Goal: Task Accomplishment & Management: Manage account settings

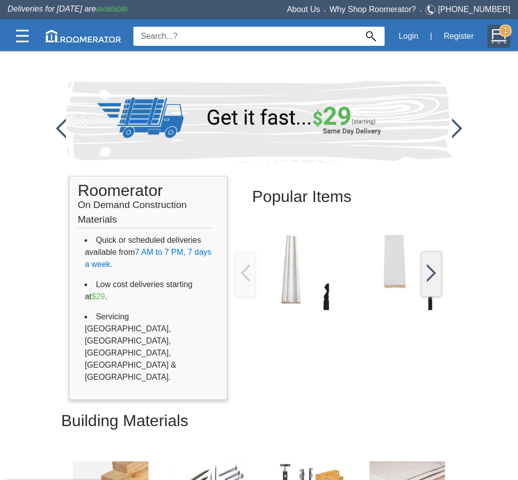
click at [497, 39] on img at bounding box center [499, 36] width 15 height 15
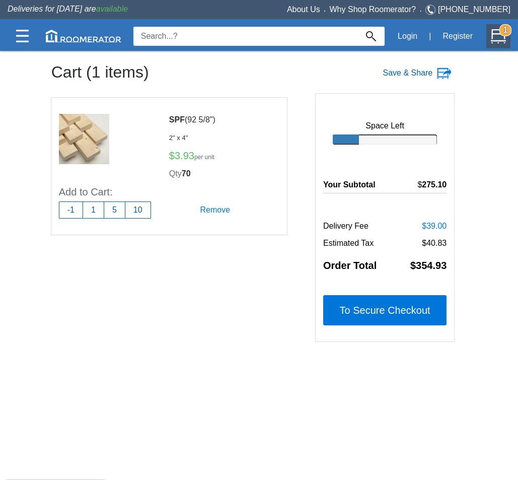
click at [405, 70] on label "Save & Share" at bounding box center [408, 73] width 50 height 12
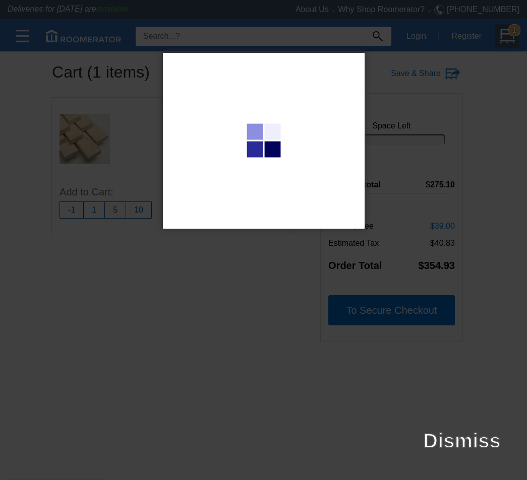
click at [341, 368] on div at bounding box center [263, 240] width 527 height 480
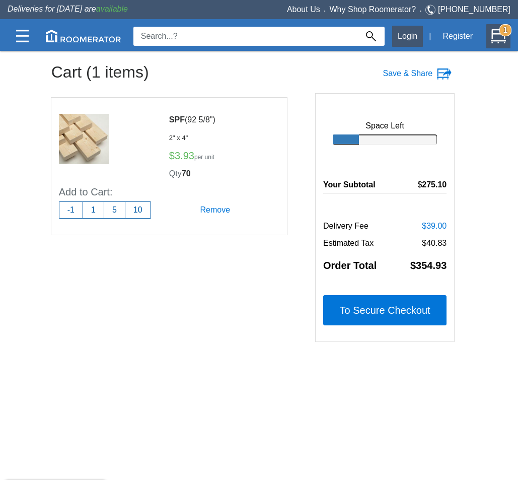
click at [402, 37] on button "Login" at bounding box center [407, 36] width 31 height 21
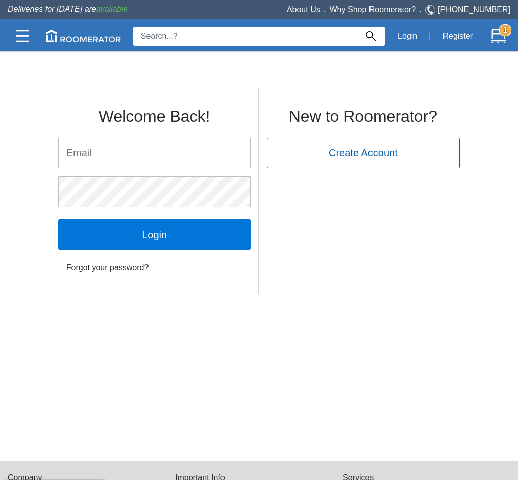
type input "[PERSON_NAME][EMAIL_ADDRESS][DOMAIN_NAME]"
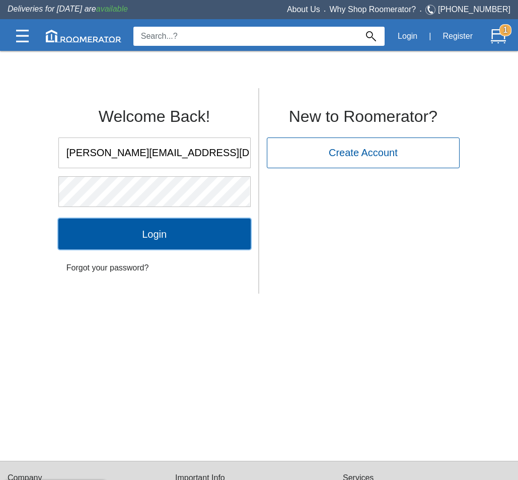
click at [156, 235] on input "Login" at bounding box center [154, 234] width 192 height 30
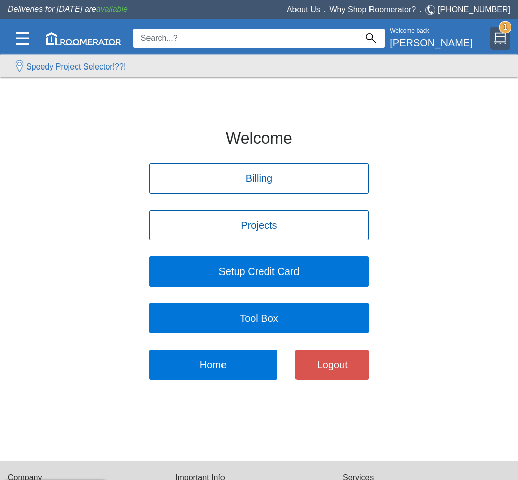
click at [499, 29] on div "1" at bounding box center [501, 38] width 20 height 23
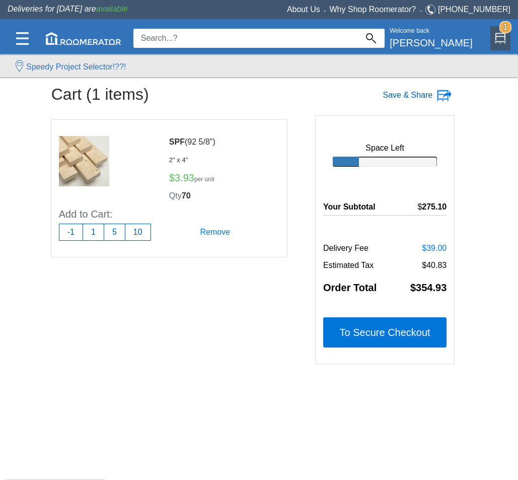
click at [407, 96] on label "Save & Share" at bounding box center [408, 95] width 50 height 12
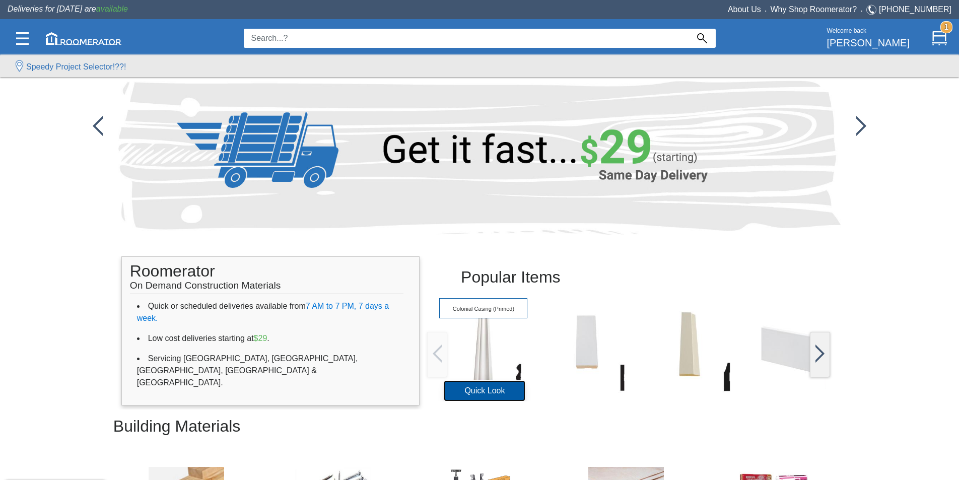
click at [485, 389] on button "Quick Look" at bounding box center [484, 391] width 81 height 20
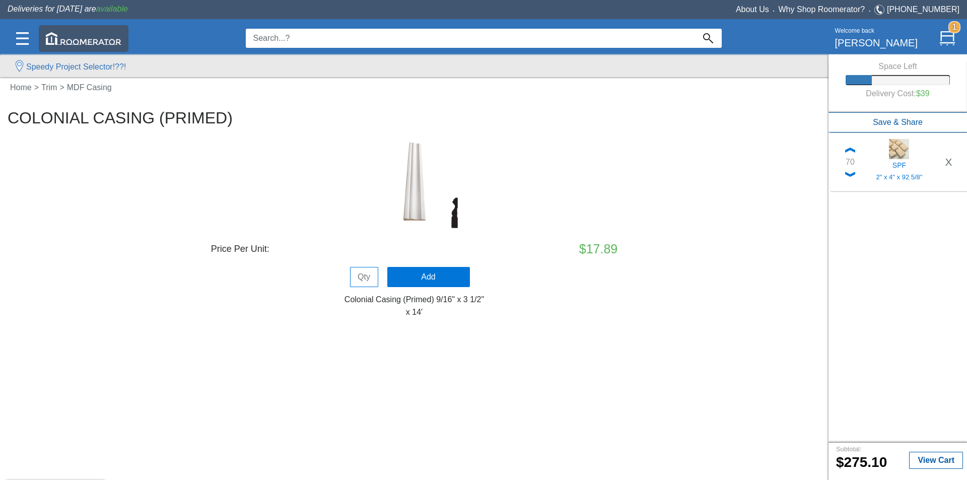
click at [76, 43] on img at bounding box center [84, 38] width 76 height 13
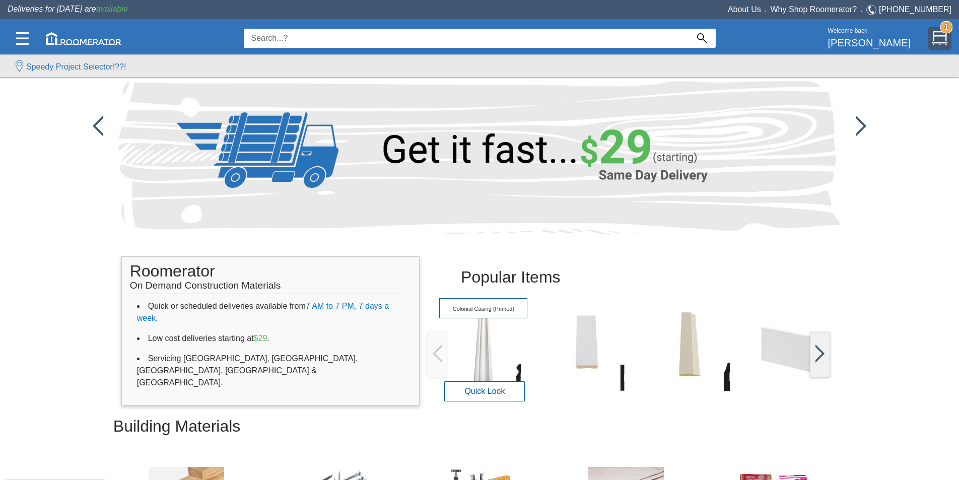
click at [936, 30] on div "1" at bounding box center [940, 38] width 23 height 23
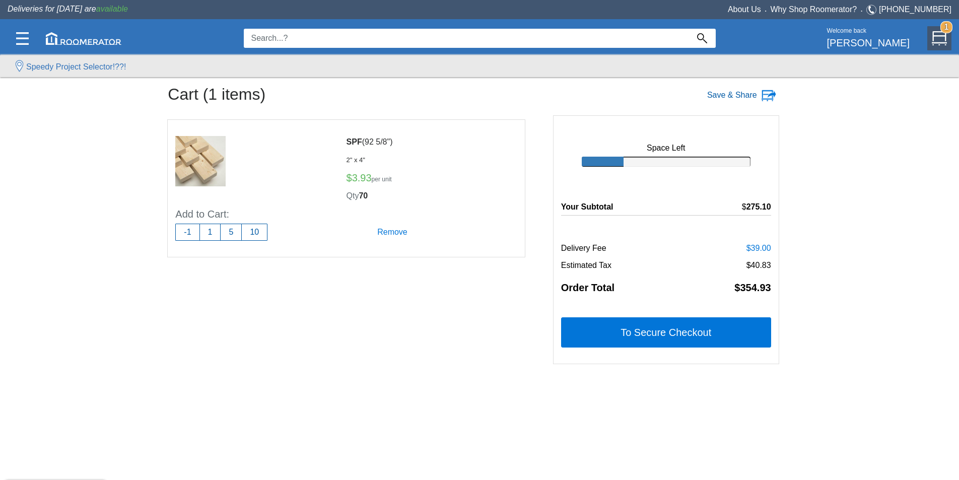
click at [720, 93] on label "Save & Share" at bounding box center [732, 95] width 50 height 12
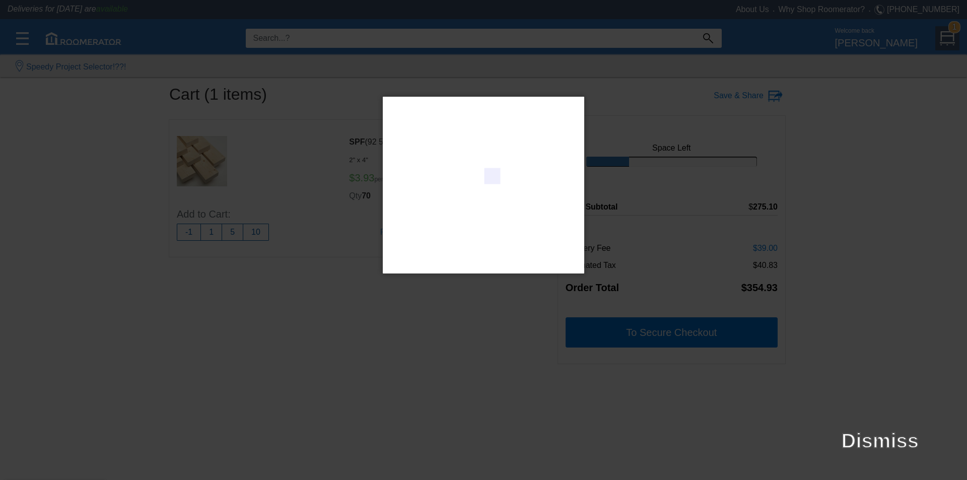
type input "roomerator.com/cart?ref=801901d41aeca5d6"
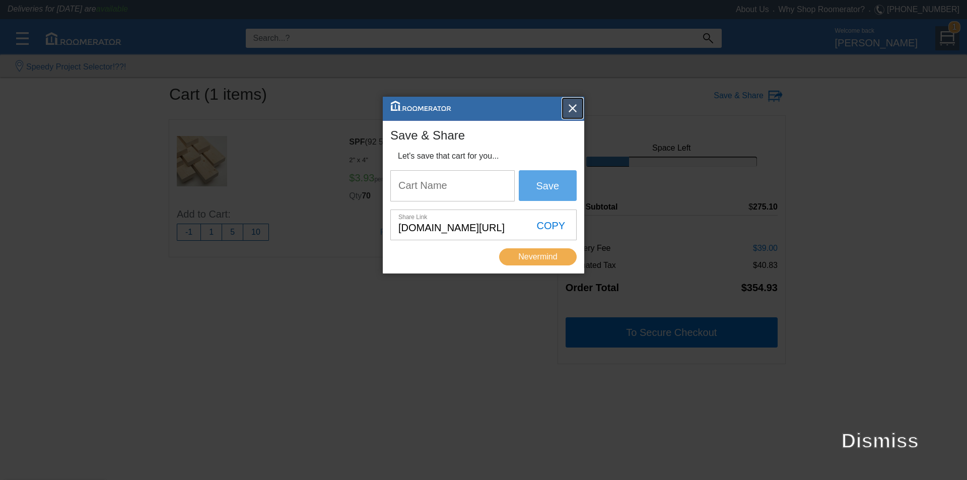
click at [567, 105] on button "button" at bounding box center [573, 108] width 20 height 20
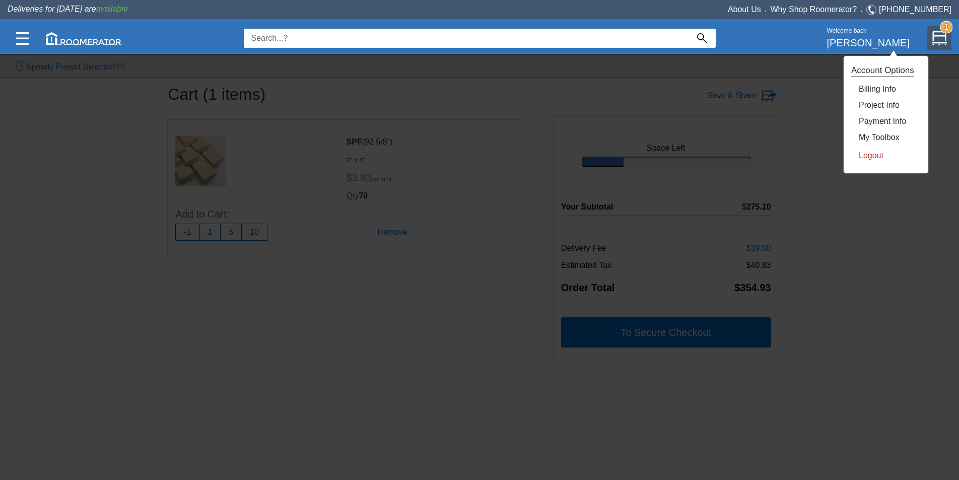
click at [870, 158] on link "Logout" at bounding box center [871, 155] width 25 height 9
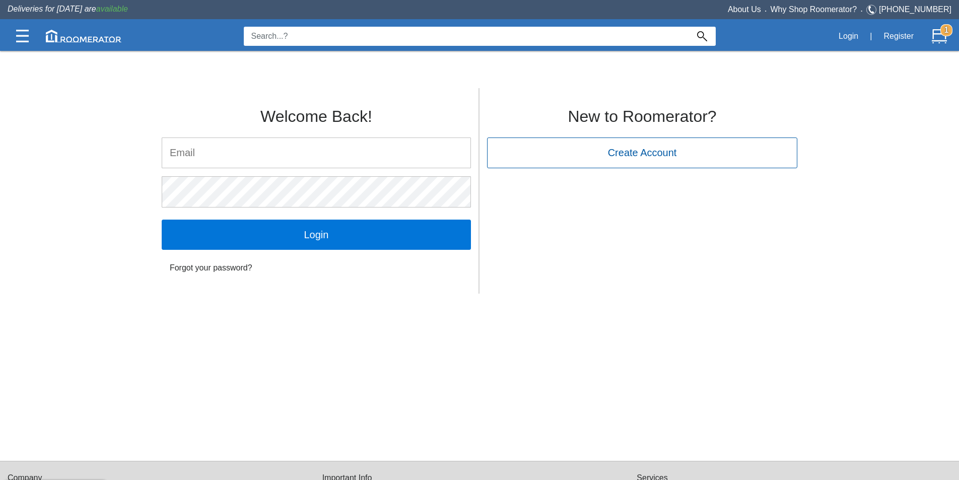
type input "[PERSON_NAME][EMAIL_ADDRESS][DOMAIN_NAME]"
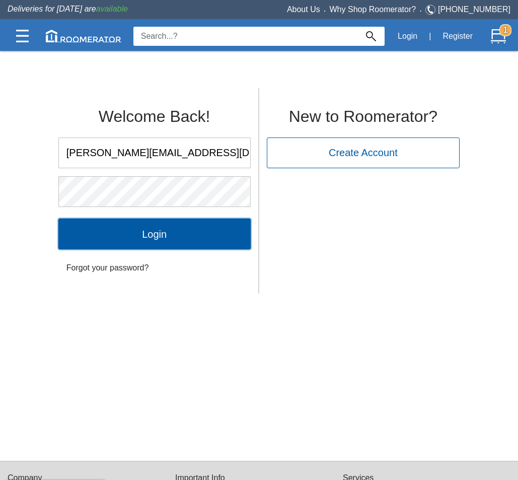
click at [216, 229] on input "Login" at bounding box center [154, 234] width 192 height 30
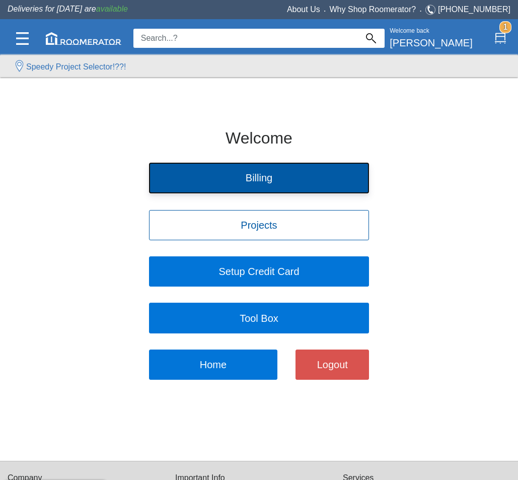
click at [291, 164] on button "Billing" at bounding box center [259, 178] width 220 height 30
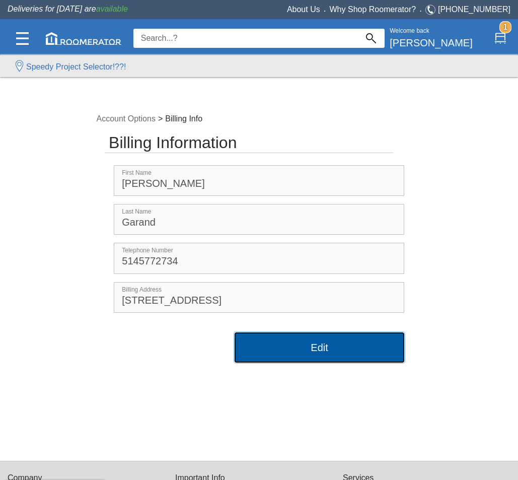
click at [304, 342] on button "Edit" at bounding box center [319, 348] width 169 height 30
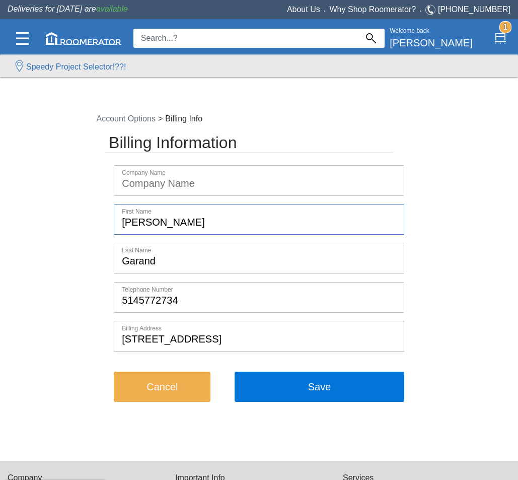
click at [212, 220] on input "[PERSON_NAME]" at bounding box center [258, 220] width 289 height 30
type input "Christopher"
click at [29, 259] on accounts-billing "Account Options > Billing Info Billing Information Company Name First Name Chri…" at bounding box center [259, 262] width 518 height 315
drag, startPoint x: 192, startPoint y: 297, endPoint x: 204, endPoint y: 298, distance: 11.1
click at [192, 297] on input "5145772734" at bounding box center [258, 298] width 289 height 30
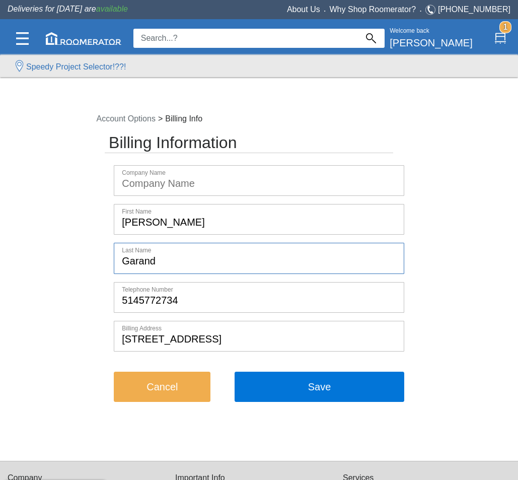
click at [162, 266] on input "Garand" at bounding box center [258, 258] width 289 height 30
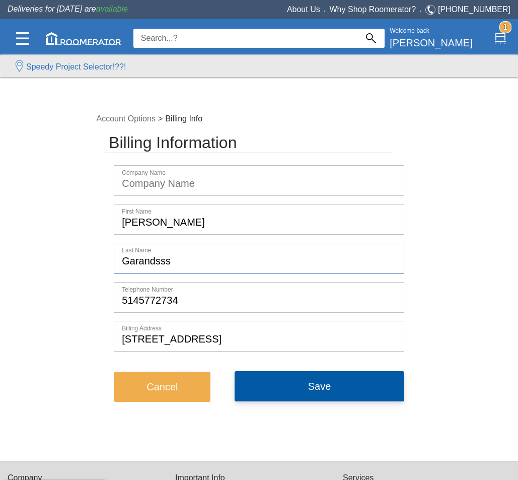
type input "Garandsss"
click at [335, 384] on button "Save" at bounding box center [319, 386] width 169 height 30
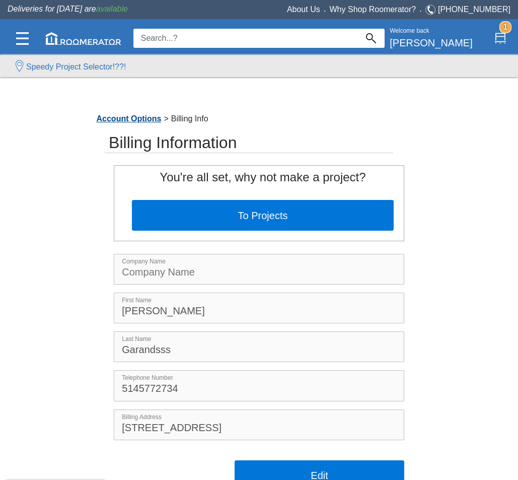
click at [128, 118] on link "Account Options" at bounding box center [129, 118] width 70 height 9
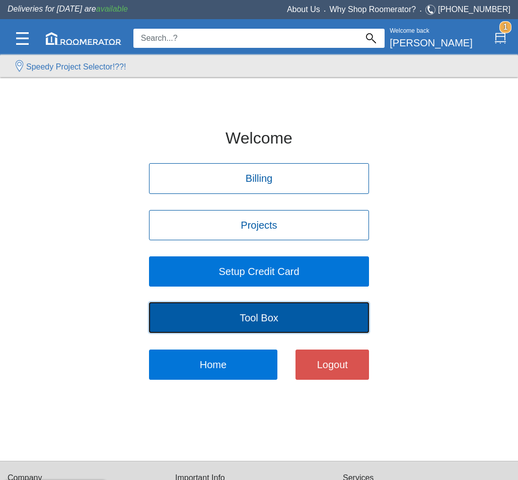
click at [235, 321] on button "Tool Box" at bounding box center [259, 317] width 220 height 30
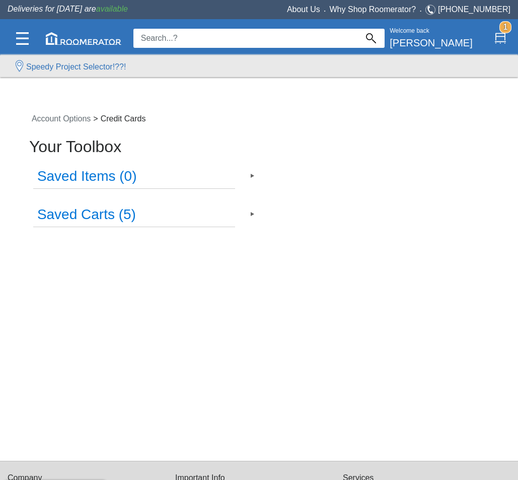
click at [170, 206] on h3 "Saved Carts (5)" at bounding box center [134, 215] width 202 height 24
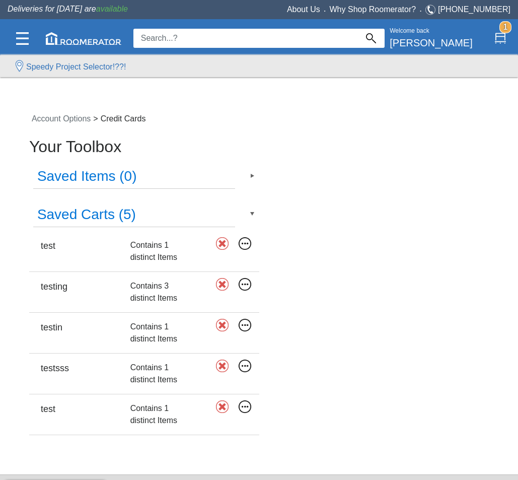
click at [170, 206] on h3 "Saved Carts (5)" at bounding box center [134, 215] width 202 height 24
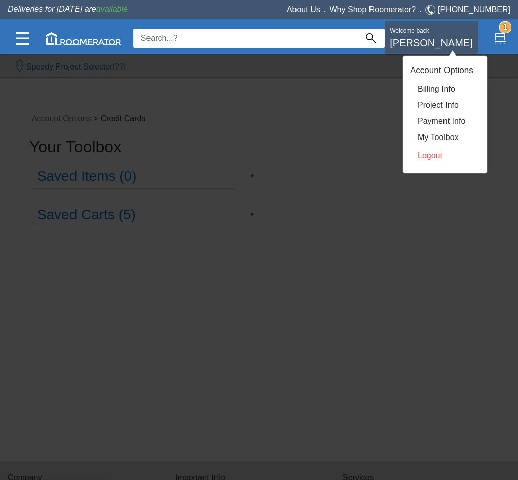
click at [461, 45] on div "Welcome back Christopher" at bounding box center [431, 38] width 93 height 34
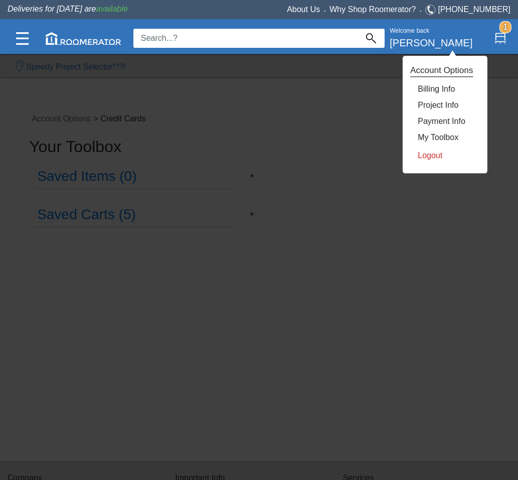
click at [422, 157] on link "Logout" at bounding box center [430, 155] width 25 height 9
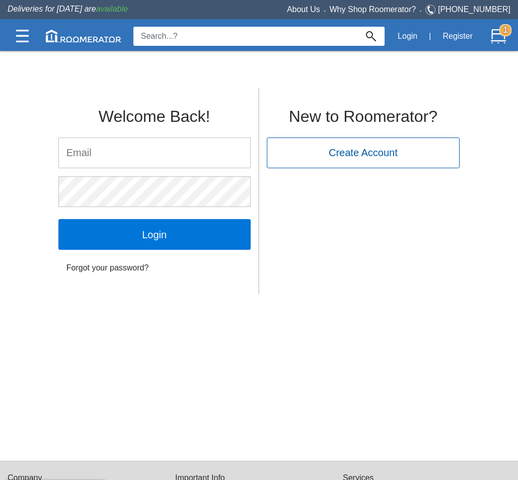
type input "[PERSON_NAME][EMAIL_ADDRESS][DOMAIN_NAME]"
click at [497, 31] on img at bounding box center [499, 36] width 15 height 15
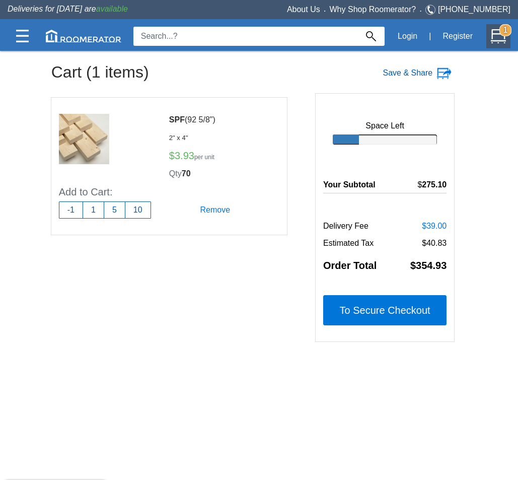
click at [409, 74] on label "Save & Share" at bounding box center [408, 73] width 50 height 12
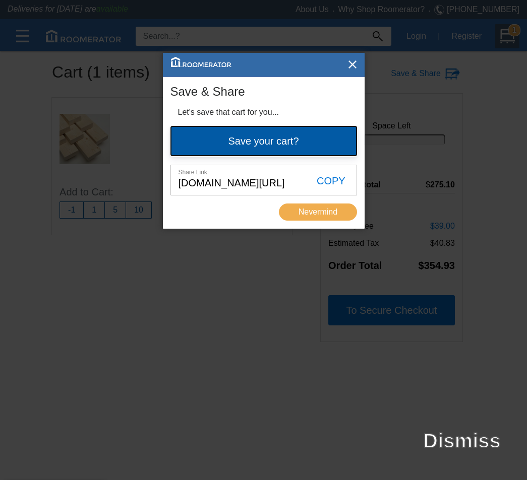
click at [296, 140] on button "Save your cart?" at bounding box center [263, 141] width 186 height 30
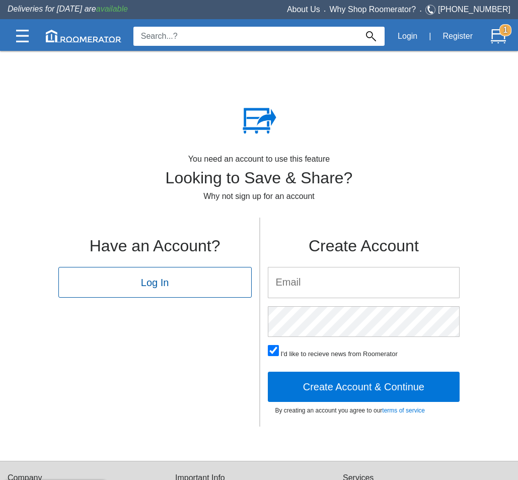
type input "[PERSON_NAME][EMAIL_ADDRESS][DOMAIN_NAME]"
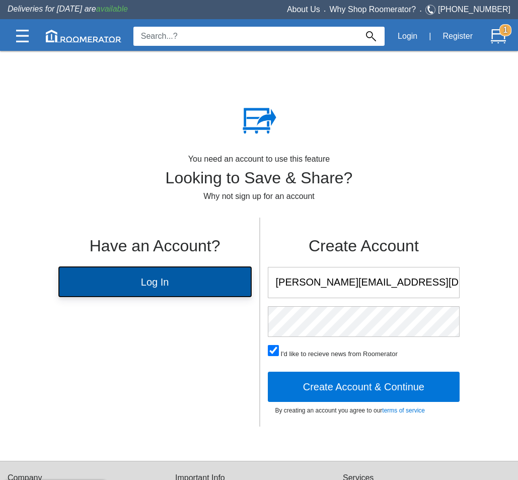
click at [181, 292] on button "Log In" at bounding box center [154, 282] width 193 height 30
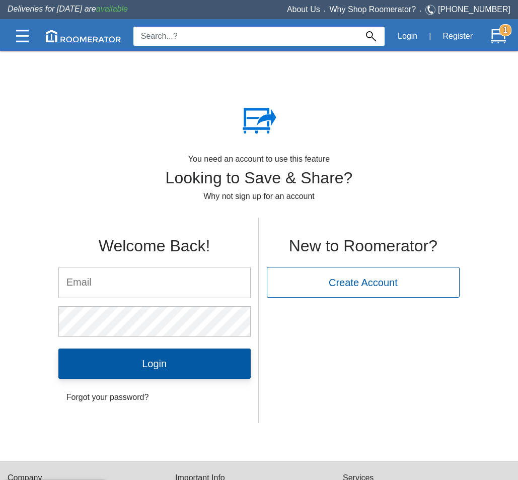
type input "[PERSON_NAME][EMAIL_ADDRESS][DOMAIN_NAME]"
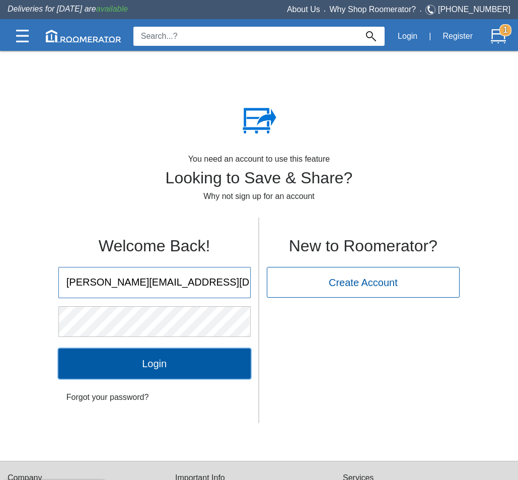
click at [166, 365] on input "Login" at bounding box center [154, 364] width 192 height 30
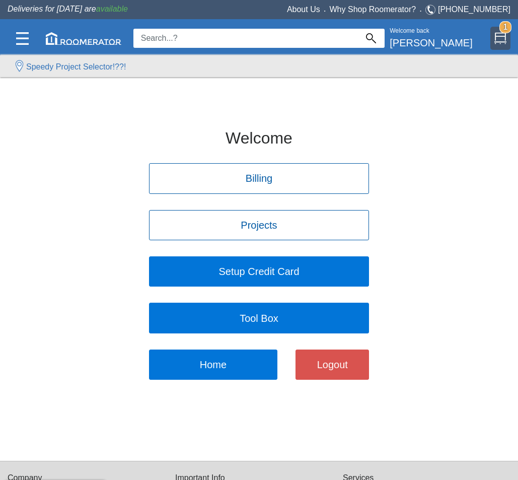
click at [507, 38] on div "1" at bounding box center [501, 38] width 20 height 23
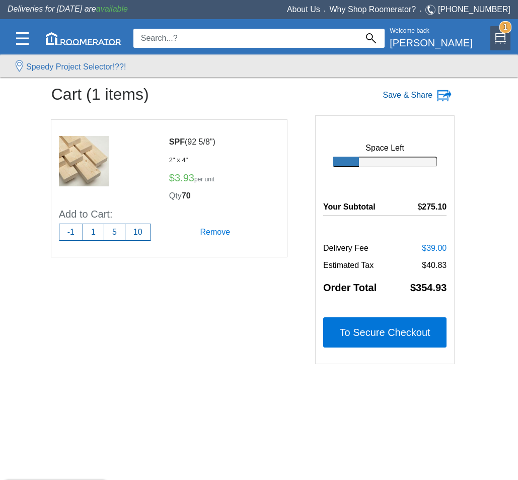
click at [411, 99] on label "Save & Share" at bounding box center [408, 95] width 50 height 12
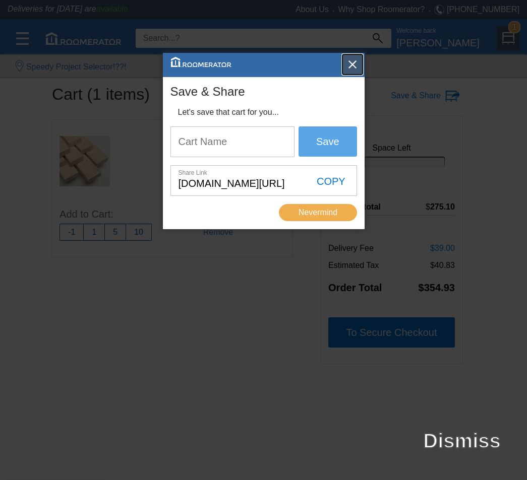
click at [356, 67] on img "button" at bounding box center [352, 64] width 10 height 10
